Goal: Information Seeking & Learning: Find specific fact

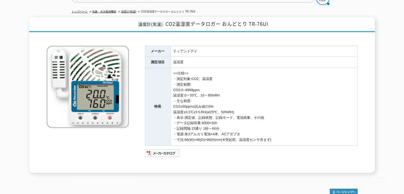
click at [214, 103] on td "<<仕様>> ・測定対象:CO2、温湿度 ・測定範囲: CO2:0~9999ppm 温湿度:0～55℃、10～95%RH ・主な精度: CO2±50ppm±読…" at bounding box center [264, 106] width 187 height 77
drag, startPoint x: 218, startPoint y: 104, endPoint x: 246, endPoint y: 109, distance: 27.8
click at [246, 109] on td "<<仕様>> ・測定対象:CO2、温湿度 ・測定範囲: CO2:0~9999ppm 温湿度:0～55℃、10～95%RH ・主な精度: CO2±50ppm±読…" at bounding box center [264, 106] width 187 height 77
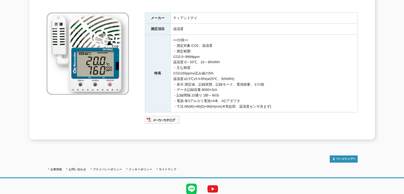
scroll to position [77, 0]
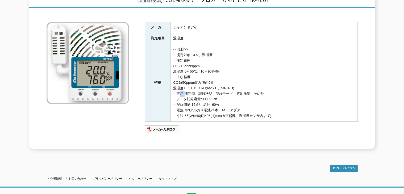
drag, startPoint x: 183, startPoint y: 88, endPoint x: 177, endPoint y: 94, distance: 9.1
click at [171, 96] on td "<<仕様>> ・測定対象:CO2、温湿度 ・測定範囲: CO2:0~9999ppm 温湿度:0～55℃、10～95%RH ・主な精度: CO2±50ppm±読…" at bounding box center [264, 82] width 187 height 77
click at [231, 75] on td "<<仕様>> ・測定対象:CO2、温湿度 ・測定範囲: CO2:0~9999ppm 温湿度:0～55℃、10～95%RH ・主な精度: CO2±50ppm±読…" at bounding box center [264, 82] width 187 height 77
drag, startPoint x: 226, startPoint y: 78, endPoint x: 192, endPoint y: 81, distance: 34.2
click at [177, 76] on td "<<仕様>> ・測定対象:CO2、温湿度 ・測定範囲: CO2:0~9999ppm 温湿度:0～55℃、10～95%RH ・主な精度: CO2±50ppm±読…" at bounding box center [264, 82] width 187 height 77
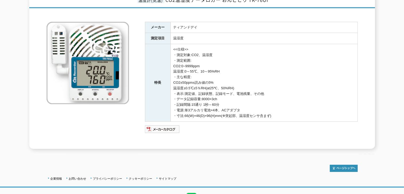
click at [224, 87] on td "<<仕様>> ・測定対象:CO2、温湿度 ・測定範囲: CO2:0~9999ppm 温湿度:0～55℃、10～95%RH ・主な精度: CO2±50ppm±読…" at bounding box center [264, 82] width 187 height 77
click at [226, 84] on td "<<仕様>> ・測定対象:CO2、温湿度 ・測定範囲: CO2:0~9999ppm 温湿度:0～55℃、10～95%RH ・主な精度: CO2±50ppm±読…" at bounding box center [264, 82] width 187 height 77
click at [216, 77] on td "<<仕様>> ・測定対象:CO2、温湿度 ・測定範囲: CO2:0~9999ppm 温湿度:0～55℃、10～95%RH ・主な精度: CO2±50ppm±読…" at bounding box center [264, 82] width 187 height 77
drag, startPoint x: 214, startPoint y: 80, endPoint x: 232, endPoint y: 86, distance: 19.5
click at [231, 85] on td "<<仕様>> ・測定対象:CO2、温湿度 ・測定範囲: CO2:0~9999ppm 温湿度:0～55℃、10～95%RH ・主な精度: CO2±50ppm±読…" at bounding box center [264, 82] width 187 height 77
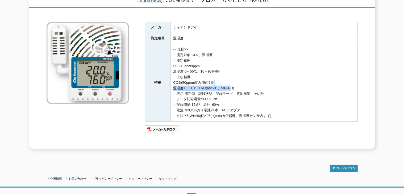
click at [232, 86] on td "<<仕様>> ・測定対象:CO2、温湿度 ・測定範囲: CO2:0~9999ppm 温湿度:0～55℃、10～95%RH ・主な精度: CO2±50ppm±読…" at bounding box center [264, 82] width 187 height 77
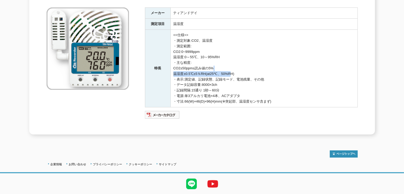
scroll to position [104, 0]
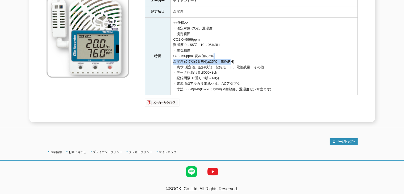
click at [191, 60] on td "<<仕様>> ・測定対象:CO2、温湿度 ・測定範囲: CO2:0~9999ppm 温湿度:0～55℃、10～95%RH ・主な精度: CO2±50ppm±読…" at bounding box center [264, 56] width 187 height 77
click at [208, 41] on td "<<仕様>> ・測定対象:CO2、温湿度 ・測定範囲: CO2:0~9999ppm 温湿度:0～55℃、10～95%RH ・主な精度: CO2±50ppm±読…" at bounding box center [264, 56] width 187 height 77
click at [199, 45] on td "<<仕様>> ・測定対象:CO2、温湿度 ・測定範囲: CO2:0~9999ppm 温湿度:0～55℃、10～95%RH ・主な精度: CO2±50ppm±読…" at bounding box center [264, 56] width 187 height 77
drag, startPoint x: 227, startPoint y: 43, endPoint x: 175, endPoint y: 41, distance: 52.2
click at [173, 40] on td "<<仕様>> ・測定対象:CO2、温湿度 ・測定範囲: CO2:0~9999ppm 温湿度:0～55℃、10～95%RH ・主な精度: CO2±50ppm±読…" at bounding box center [264, 56] width 187 height 77
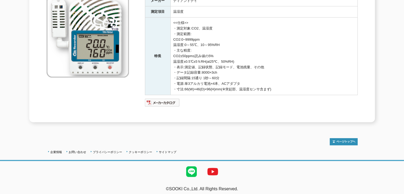
click at [189, 46] on td "<<仕様>> ・測定対象:CO2、温湿度 ・測定範囲: CO2:0~9999ppm 温湿度:0～55℃、10～95%RH ・主な精度: CO2±50ppm±読…" at bounding box center [264, 56] width 187 height 77
drag, startPoint x: 218, startPoint y: 44, endPoint x: 214, endPoint y: 43, distance: 4.1
click at [214, 43] on td "<<仕様>> ・測定対象:CO2、温湿度 ・測定範囲: CO2:0~9999ppm 温湿度:0～55℃、10～95%RH ・主な精度: CO2±50ppm±読…" at bounding box center [264, 56] width 187 height 77
click at [221, 44] on td "<<仕様>> ・測定対象:CO2、温湿度 ・測定範囲: CO2:0~9999ppm 温湿度:0～55℃、10～95%RH ・主な精度: CO2±50ppm±読…" at bounding box center [264, 56] width 187 height 77
drag, startPoint x: 215, startPoint y: 41, endPoint x: 222, endPoint y: 43, distance: 7.5
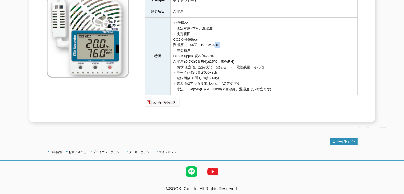
click at [222, 43] on td "<<仕様>> ・測定対象:CO2、温湿度 ・測定範囲: CO2:0~9999ppm 温湿度:0～55℃、10～95%RH ・主な精度: CO2±50ppm±読…" at bounding box center [264, 56] width 187 height 77
click at [232, 45] on td "<<仕様>> ・測定対象:CO2、温湿度 ・測定範囲: CO2:0~9999ppm 温湿度:0～55℃、10～95%RH ・主な精度: CO2±50ppm±読…" at bounding box center [264, 56] width 187 height 77
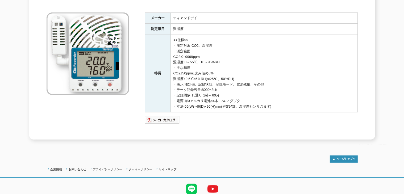
scroll to position [77, 0]
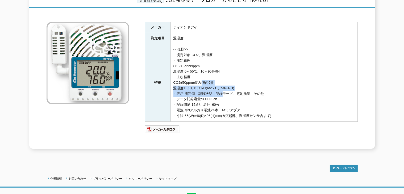
drag, startPoint x: 200, startPoint y: 77, endPoint x: 225, endPoint y: 89, distance: 27.2
click at [222, 89] on td "<<仕様>> ・測定対象:CO2、温湿度 ・測定範囲: CO2:0~9999ppm 温湿度:0～55℃、10～95%RH ・主な精度: CO2±50ppm±読…" at bounding box center [264, 82] width 187 height 77
click at [226, 90] on td "<<仕様>> ・測定対象:CO2、温湿度 ・測定範囲: CO2:0~9999ppm 温湿度:0～55℃、10～95%RH ・主な精度: CO2±50ppm±読…" at bounding box center [264, 82] width 187 height 77
